Goal: Information Seeking & Learning: Learn about a topic

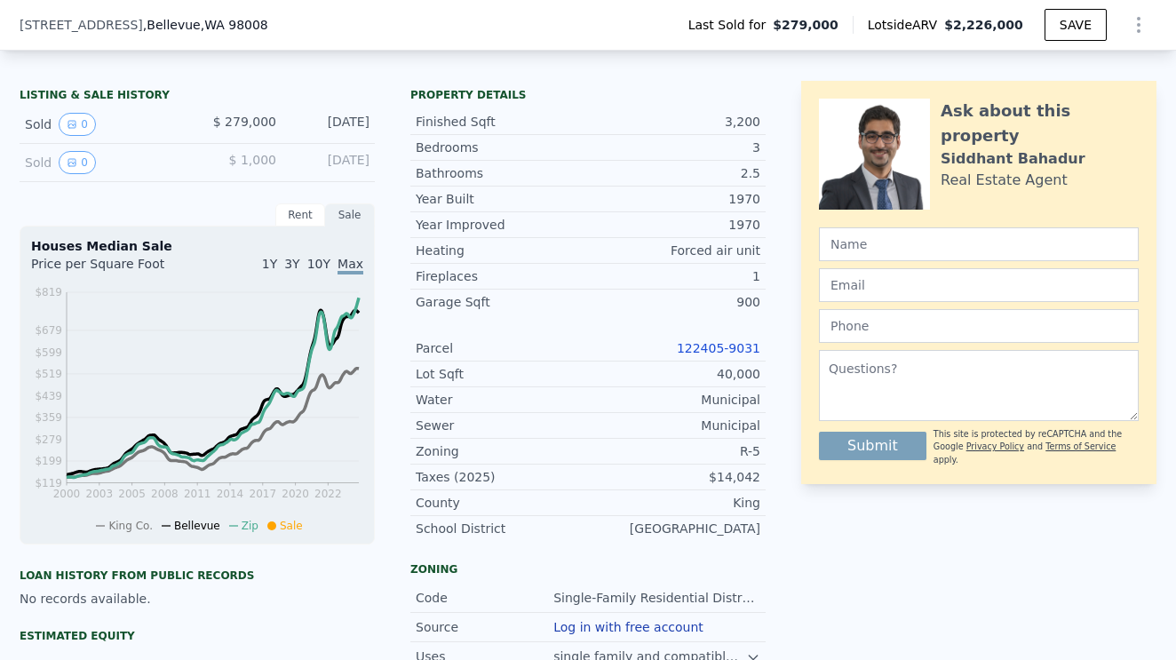
scroll to position [0, 7]
click at [712, 348] on link "122405-9031" at bounding box center [719, 348] width 84 height 14
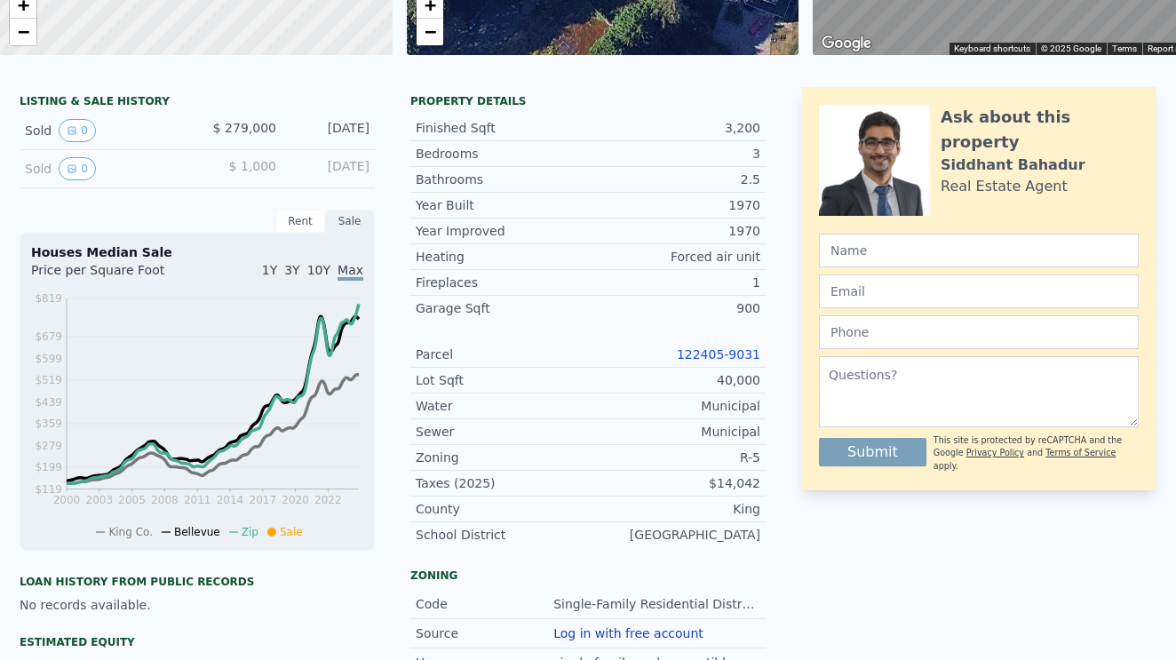
scroll to position [0, 0]
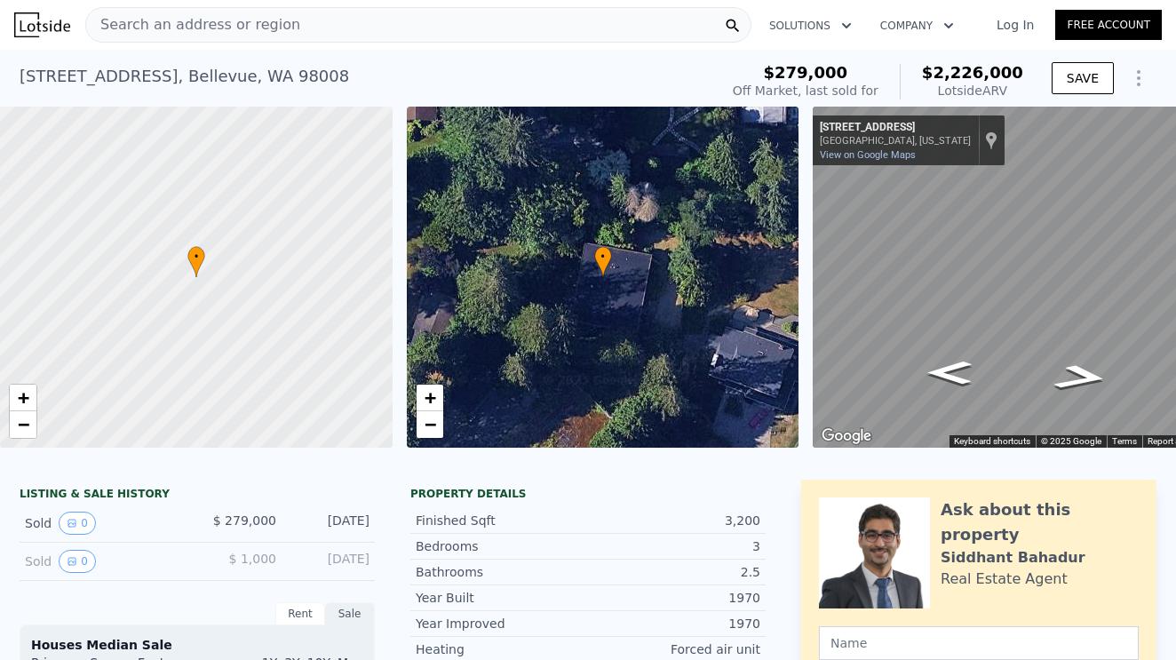
click at [228, 25] on span "Search an address or region" at bounding box center [193, 24] width 214 height 21
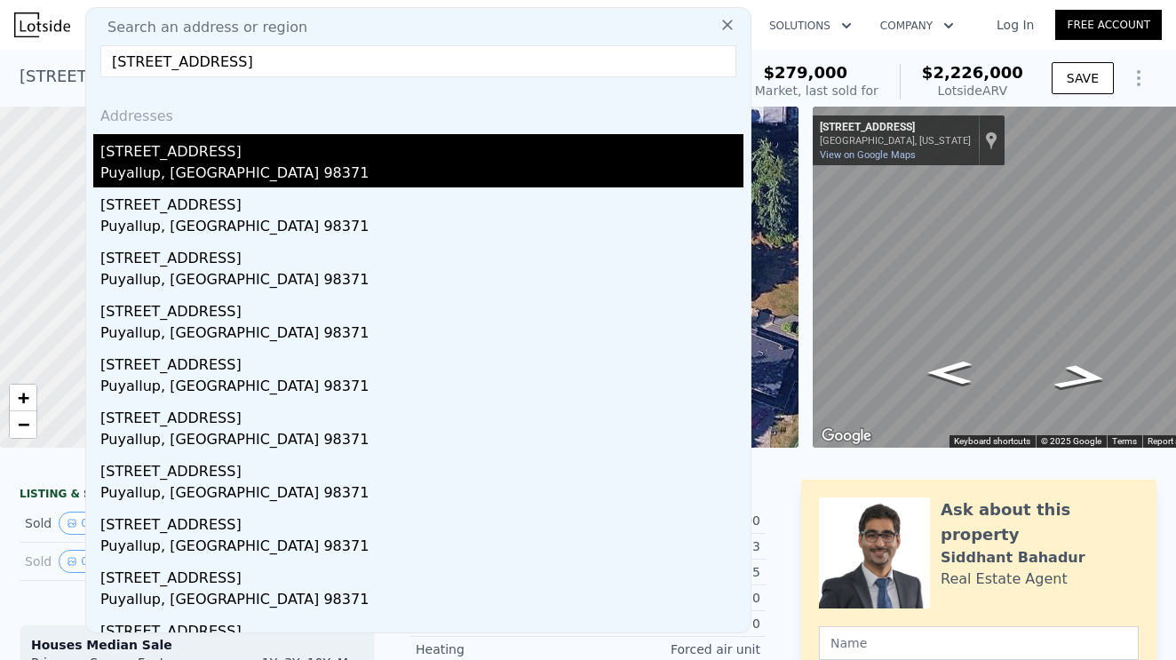
type input "[STREET_ADDRESS]"
click at [206, 161] on div "[STREET_ADDRESS]" at bounding box center [421, 148] width 643 height 28
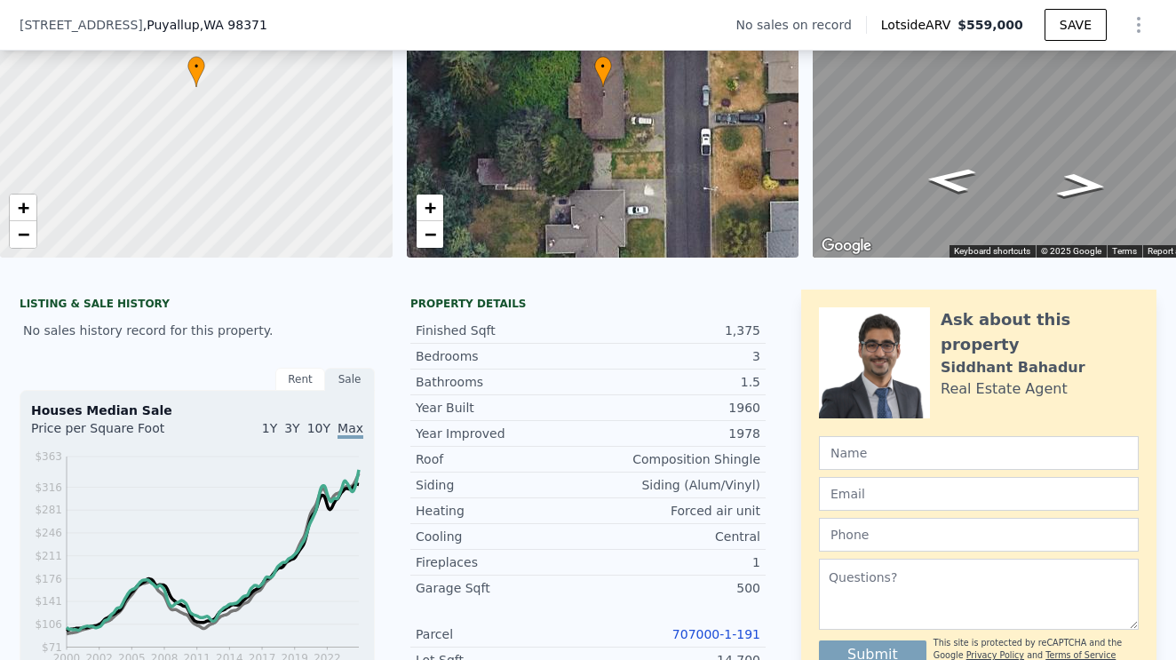
scroll to position [340, 0]
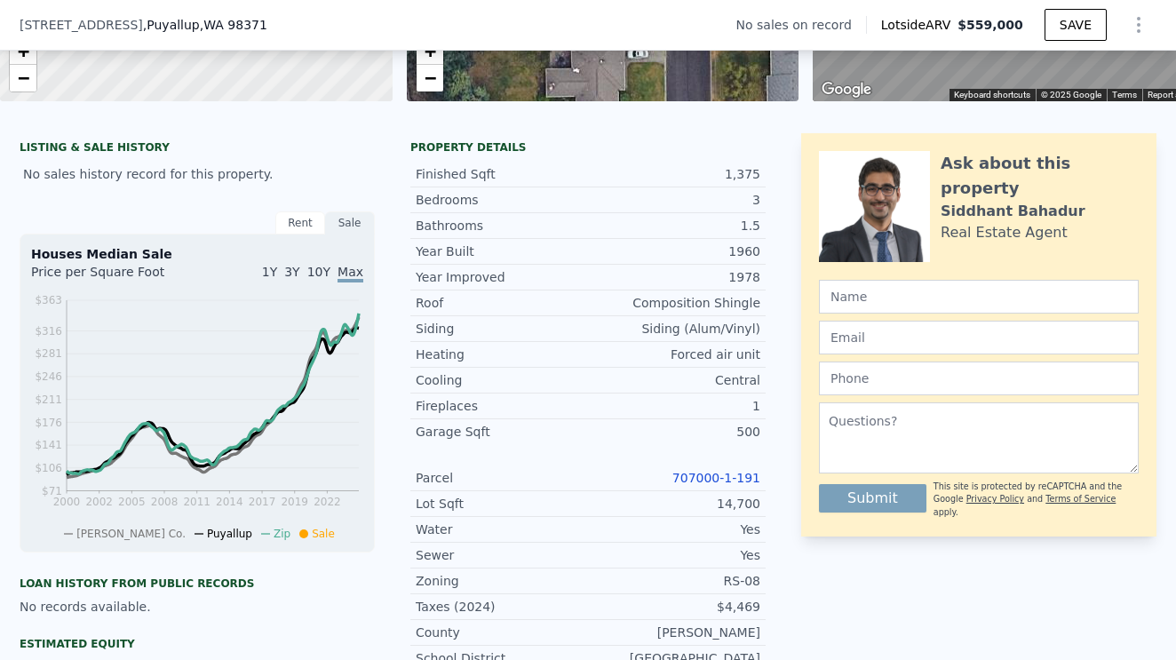
click at [720, 477] on link "707000-1-191" at bounding box center [716, 478] width 88 height 14
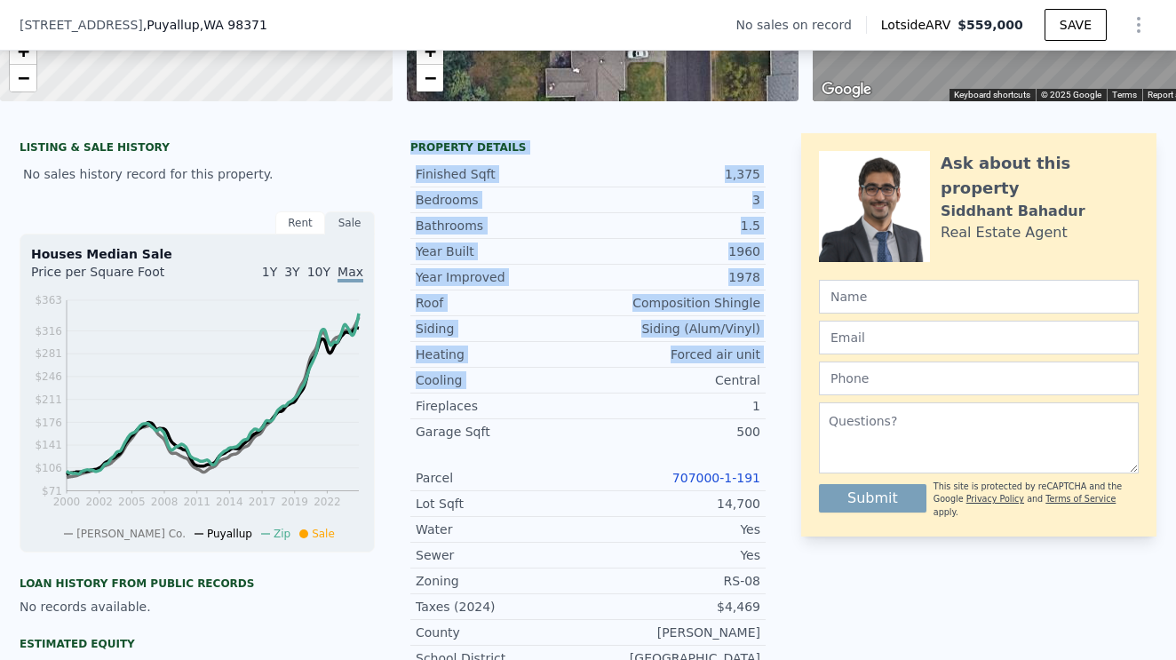
click at [650, 367] on div "LISTING & SALE HISTORY No sales history record for this property. Rent Sale Ren…" at bounding box center [393, 584] width 746 height 902
click at [569, 154] on div "Property details" at bounding box center [587, 147] width 355 height 14
drag, startPoint x: 407, startPoint y: 139, endPoint x: 651, endPoint y: 369, distance: 335.6
click at [651, 369] on div "LISTING & SALE HISTORY No sales history record for this property. Rent Sale Ren…" at bounding box center [393, 584] width 746 height 902
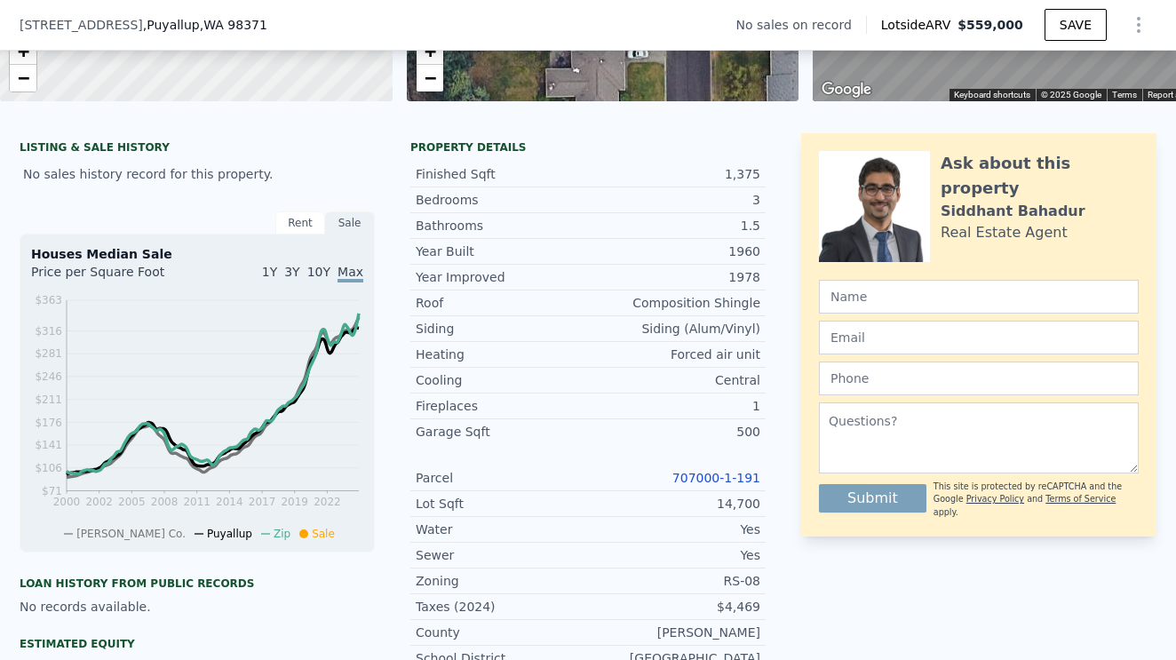
click at [651, 369] on div "Cooling Central" at bounding box center [587, 381] width 355 height 26
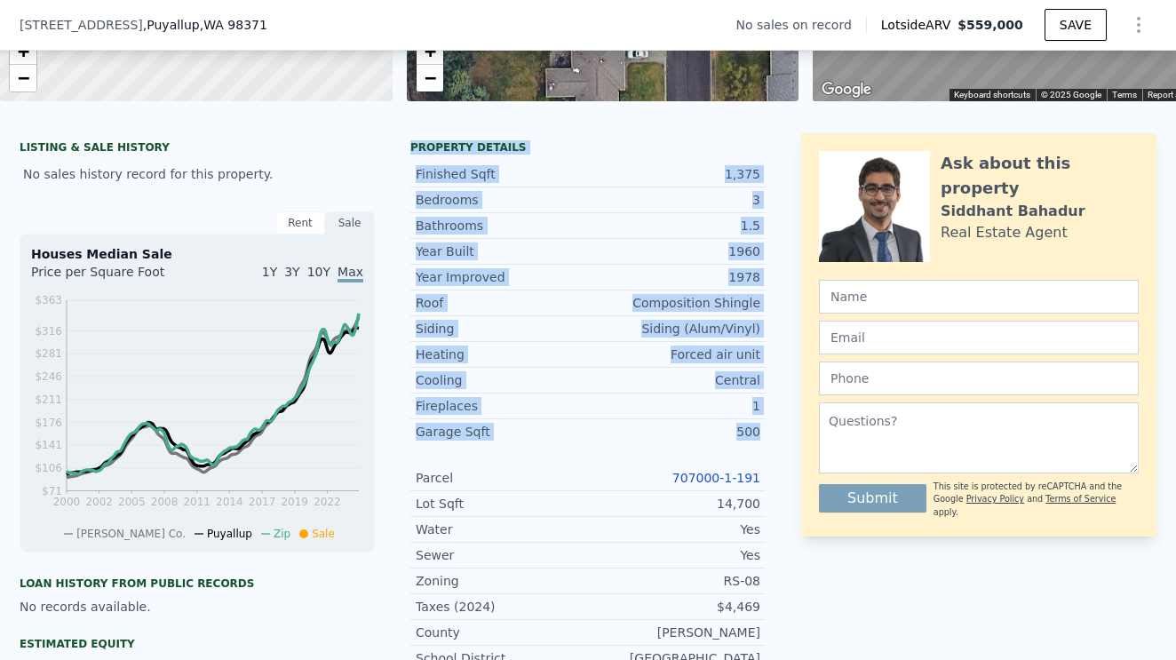
drag, startPoint x: 409, startPoint y: 142, endPoint x: 768, endPoint y: 443, distance: 468.5
click at [768, 443] on div "LISTING & SALE HISTORY No sales history record for this property. Rent Sale Ren…" at bounding box center [588, 584] width 1137 height 902
copy div "Property details Finished Sqft 1,375 Bedrooms 3 Bathrooms 1.5 Year Built 1960 Y…"
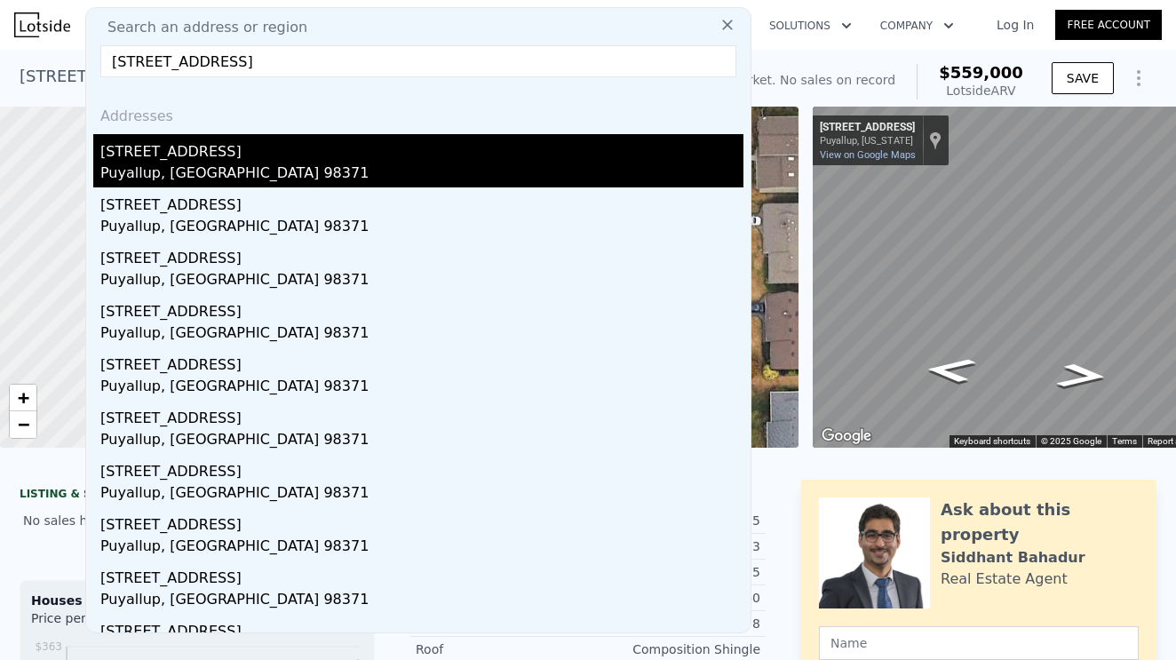
type input "[STREET_ADDRESS]"
click at [211, 159] on div "[STREET_ADDRESS]" at bounding box center [421, 148] width 643 height 28
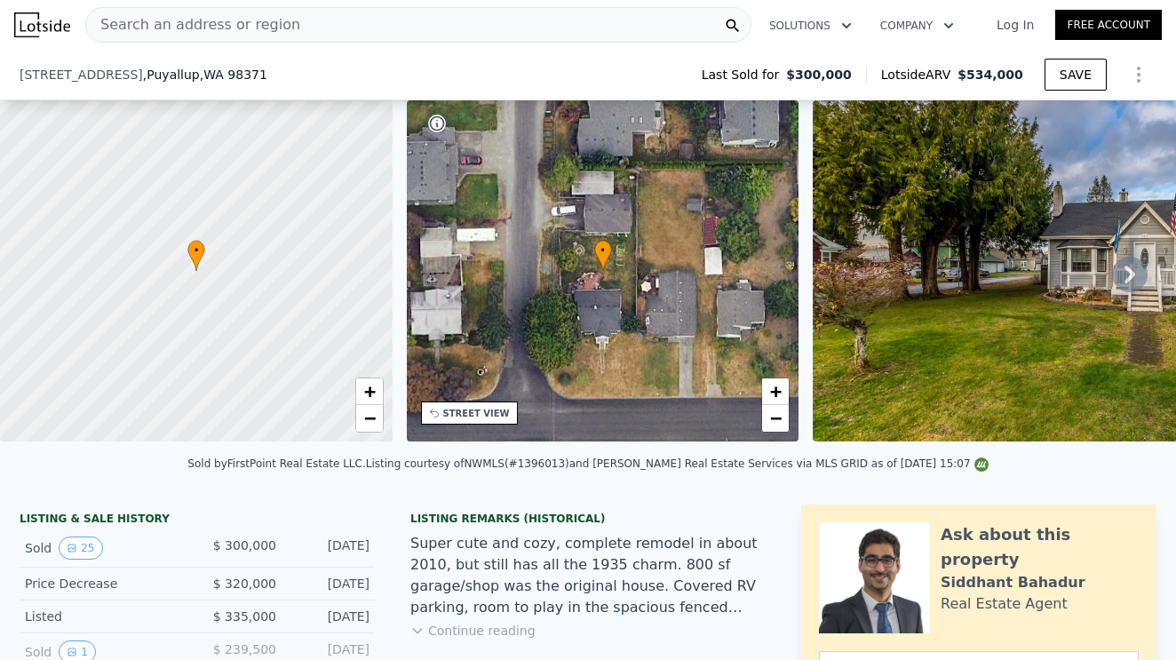
scroll to position [473, 0]
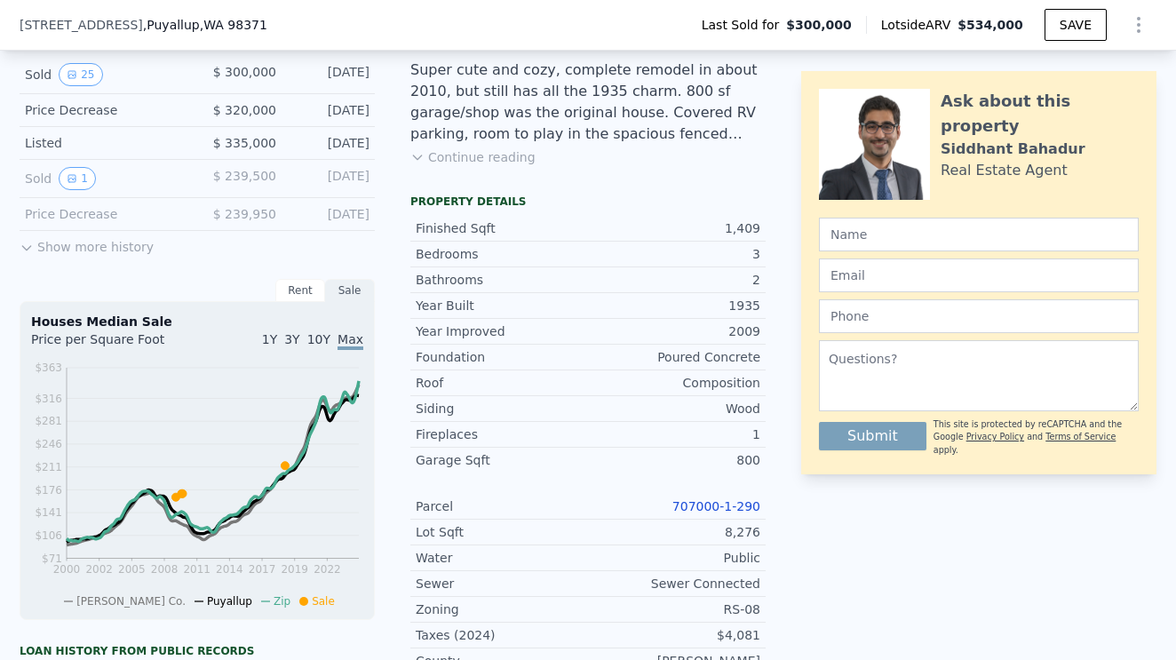
click at [726, 505] on link "707000-1-290" at bounding box center [716, 506] width 88 height 14
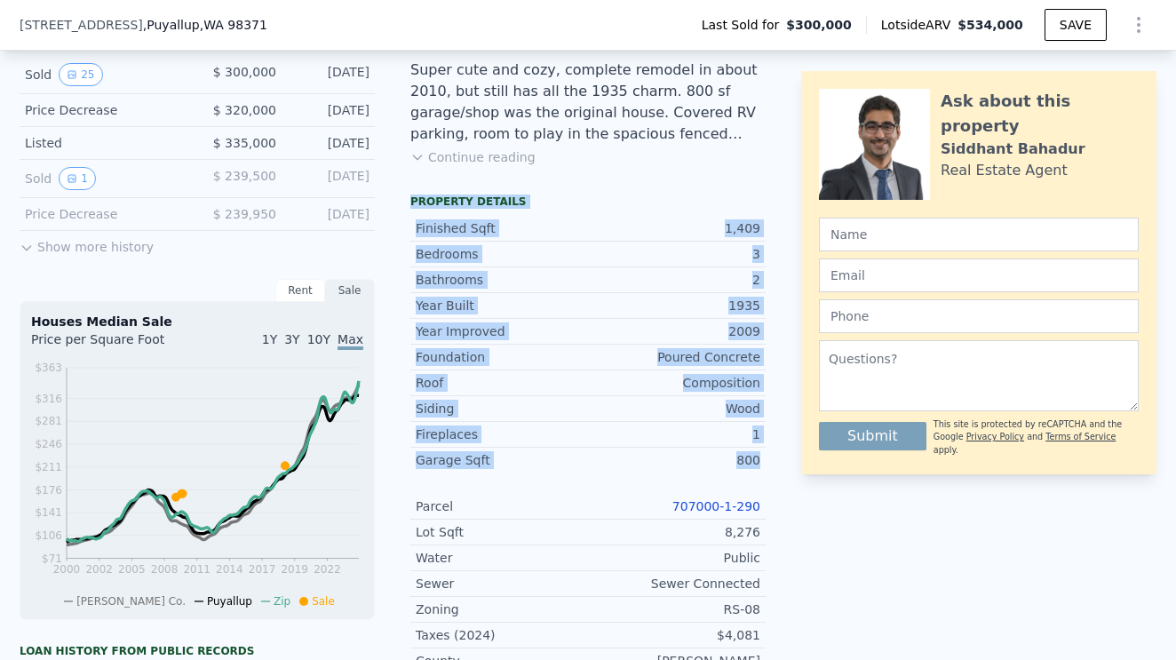
drag, startPoint x: 410, startPoint y: 192, endPoint x: 763, endPoint y: 469, distance: 448.6
click at [763, 469] on div "Property details Finished Sqft 1,409 Bedrooms 3 Bathrooms 2 Year Built 1935 Yea…" at bounding box center [587, 454] width 355 height 519
copy div "Property details Finished Sqft 1,409 Bedrooms 3 Bathrooms 2 Year Built 1935 Yea…"
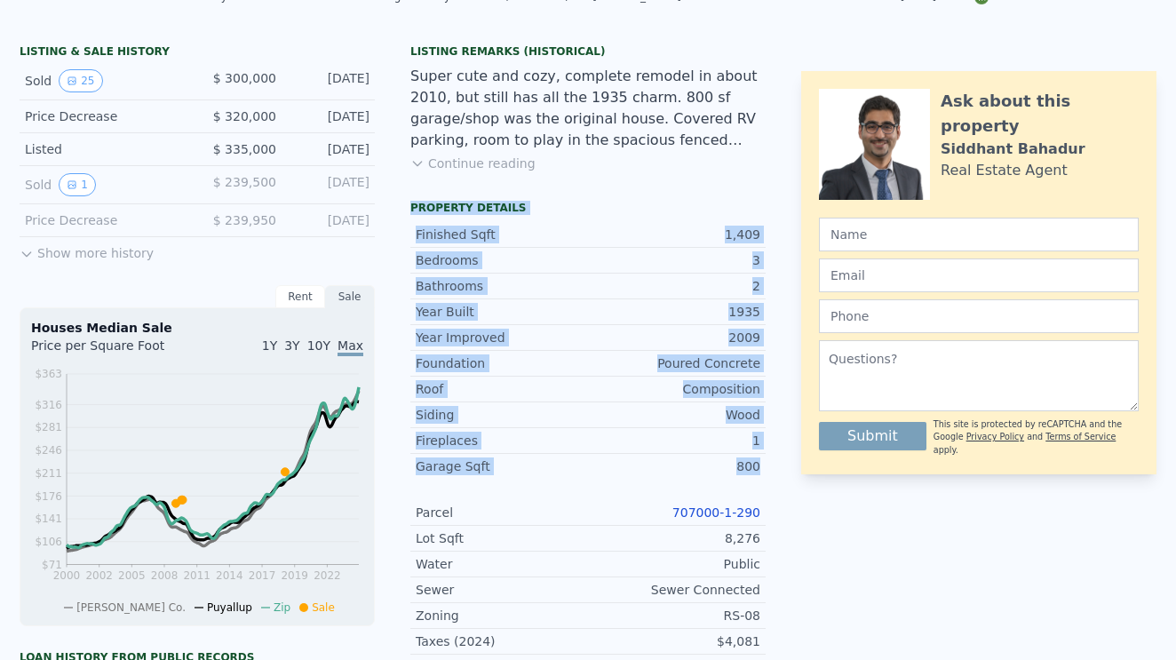
scroll to position [0, 0]
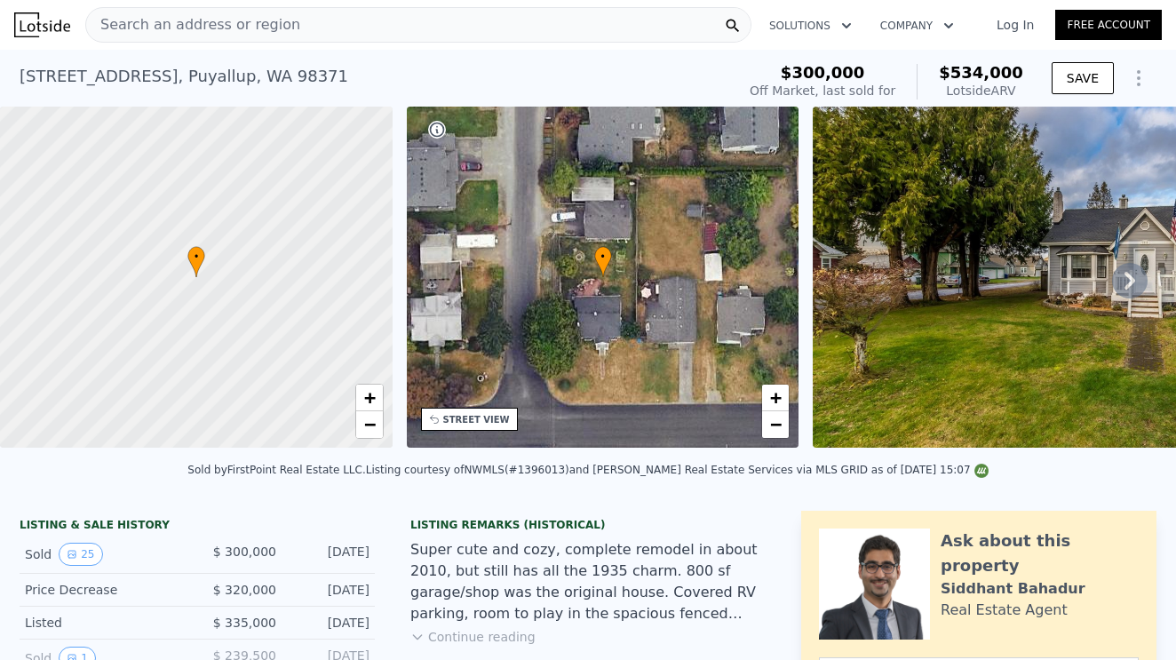
click at [171, 28] on span "Search an address or region" at bounding box center [193, 24] width 214 height 21
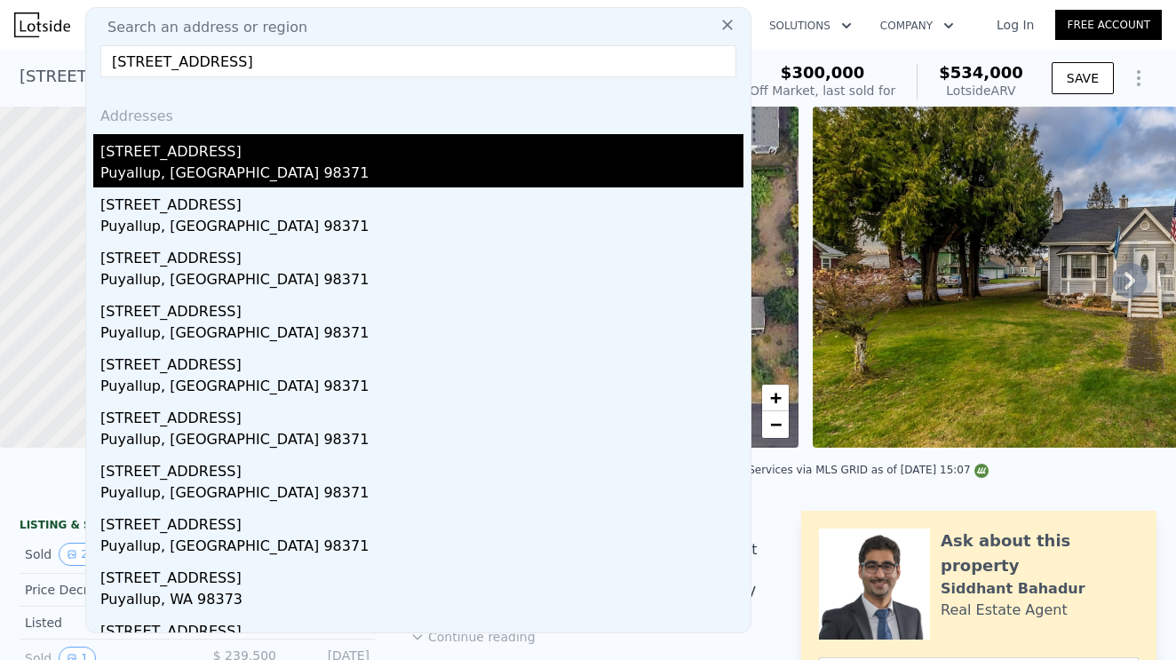
type input "[STREET_ADDRESS]"
click at [178, 163] on div "Puyallup, [GEOGRAPHIC_DATA] 98371" at bounding box center [421, 175] width 643 height 25
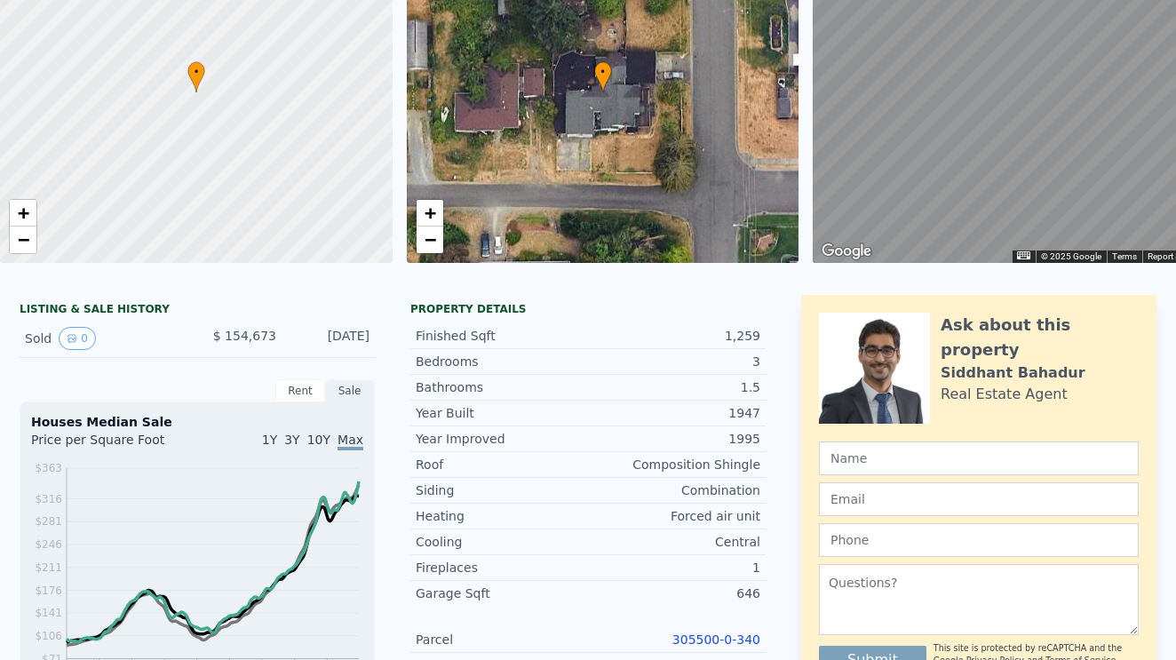
scroll to position [404, 0]
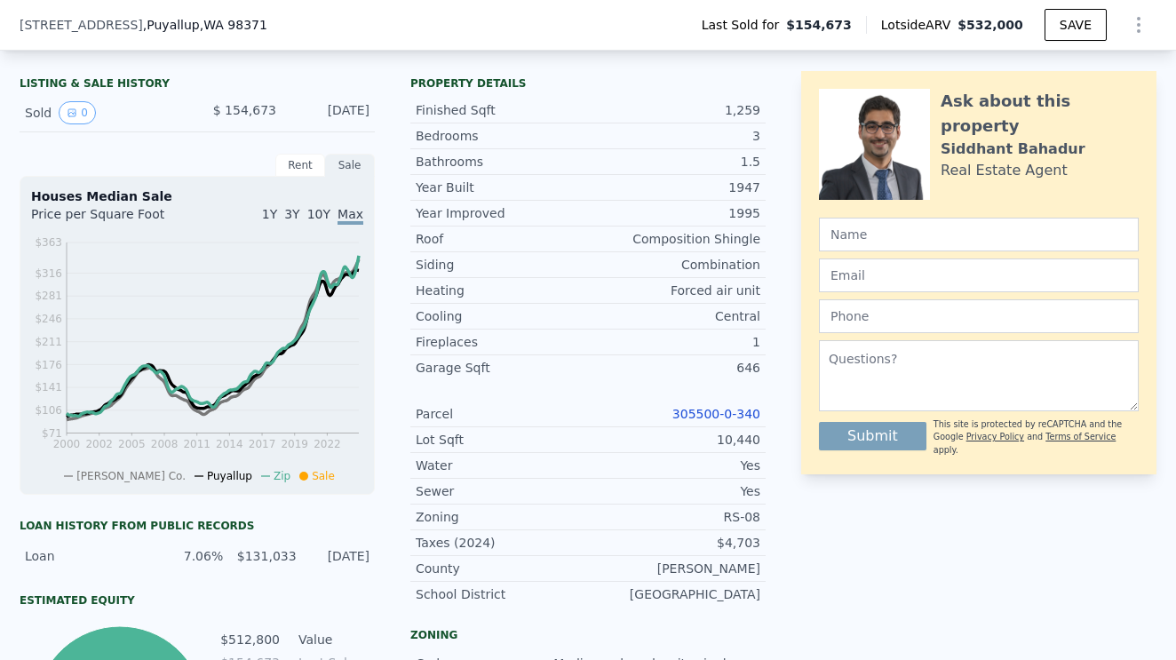
click at [715, 418] on link "305500-0-340" at bounding box center [716, 414] width 88 height 14
